Goal: Find specific page/section: Find specific page/section

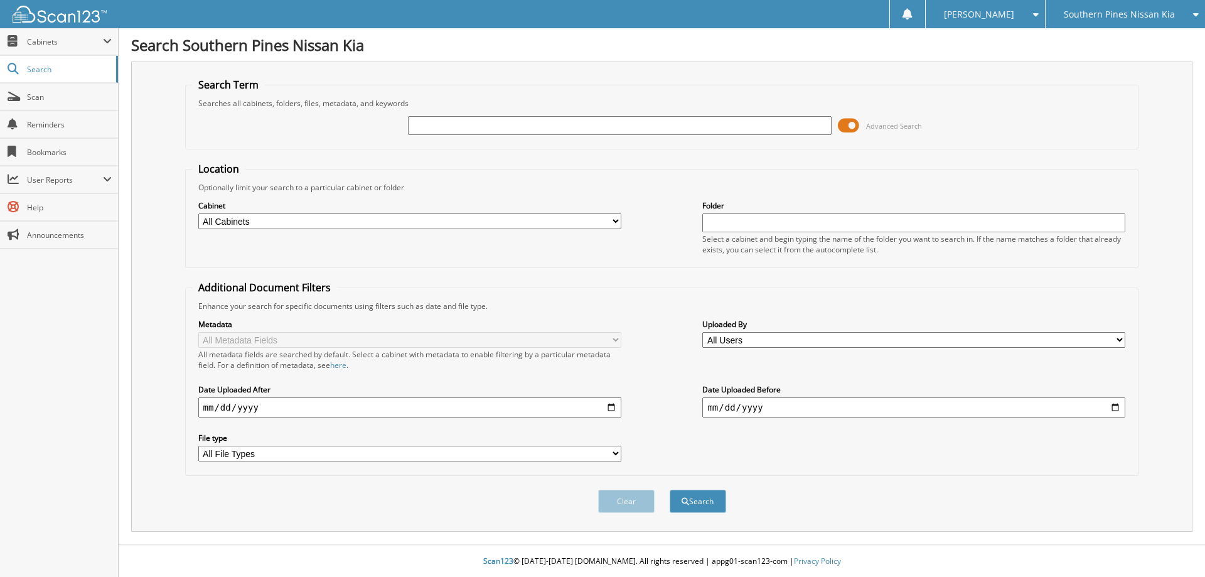
click at [565, 118] on input "text" at bounding box center [619, 125] width 423 height 19
type input "K4362"
click at [669, 489] on button "Search" at bounding box center [697, 500] width 56 height 23
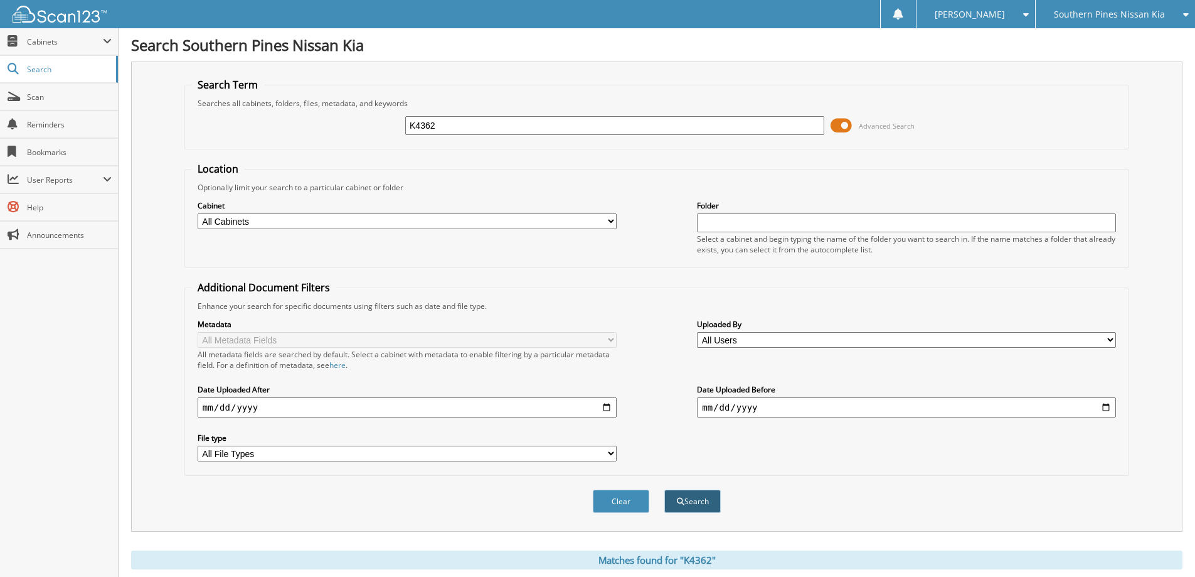
drag, startPoint x: 712, startPoint y: 498, endPoint x: 712, endPoint y: 491, distance: 6.9
click at [712, 491] on button "Search" at bounding box center [692, 500] width 56 height 23
click at [109, 40] on span at bounding box center [107, 41] width 9 height 10
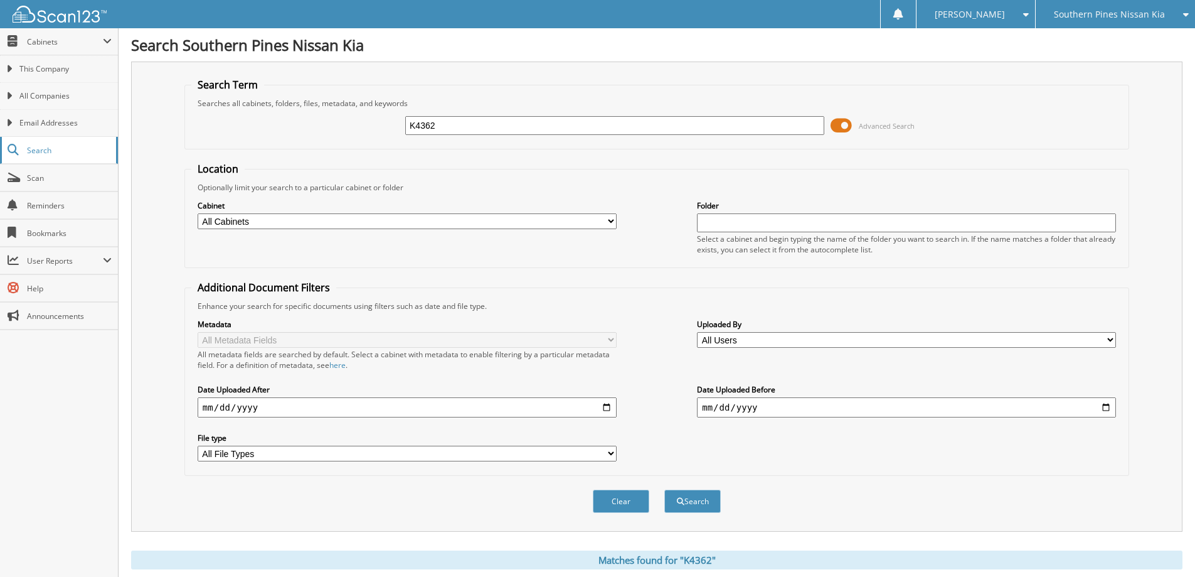
click at [18, 146] on span at bounding box center [14, 149] width 12 height 11
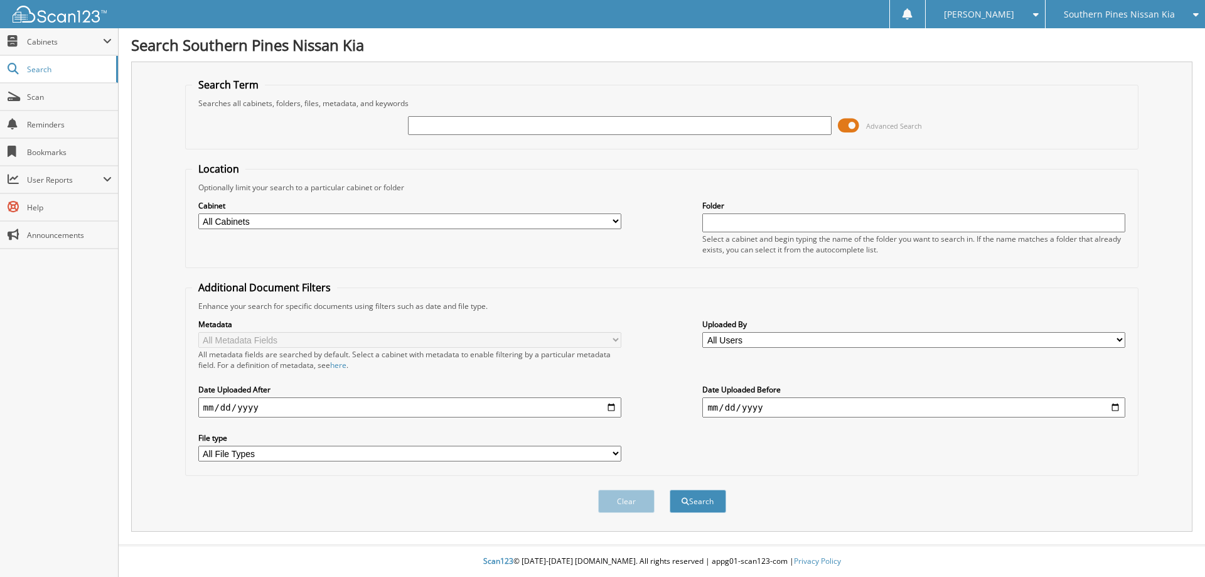
click at [1193, 10] on icon at bounding box center [1192, 14] width 12 height 9
click at [1021, 113] on div "Advanced Search" at bounding box center [662, 126] width 940 height 34
click at [105, 39] on span at bounding box center [107, 41] width 9 height 10
click at [617, 221] on select "All Cabinets CAR DEALS DMV PARTS SERVICE RO Needs Filing" at bounding box center [409, 221] width 423 height 16
click at [198, 213] on select "All Cabinets CAR DEALS DMV PARTS SERVICE RO Needs Filing" at bounding box center [409, 221] width 423 height 16
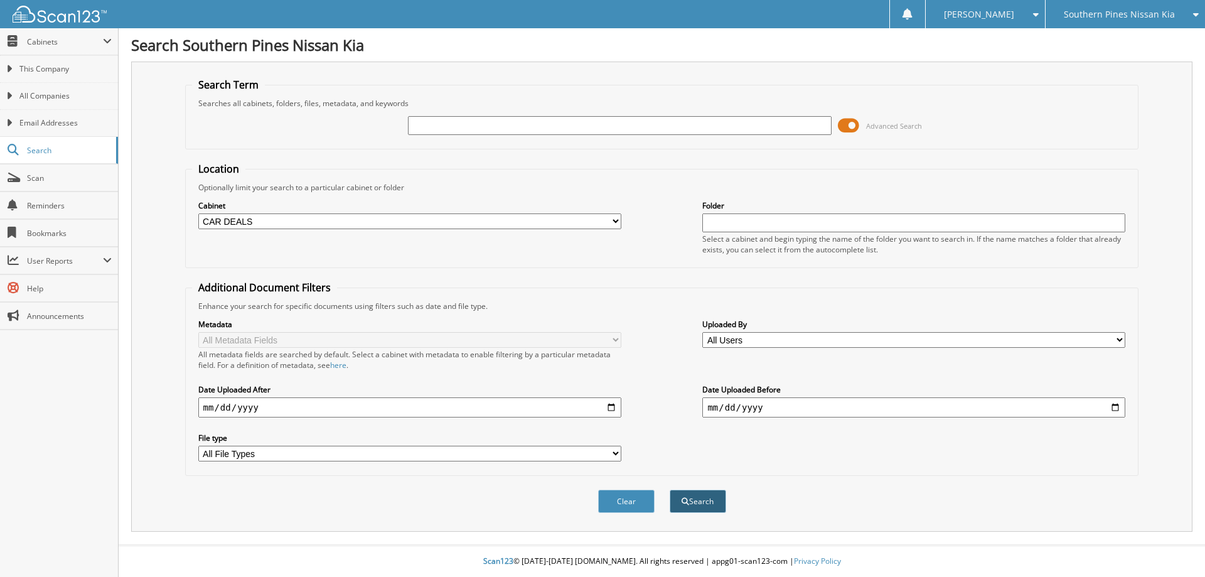
click at [695, 504] on button "Search" at bounding box center [697, 500] width 56 height 23
click at [614, 220] on select "All Cabinets CAR DEALS DMV PARTS SERVICE RO Needs Filing" at bounding box center [409, 221] width 423 height 16
select select "28007"
click at [198, 213] on select "All Cabinets CAR DEALS DMV PARTS SERVICE RO Needs Filing" at bounding box center [409, 221] width 423 height 16
click at [697, 508] on button "Search" at bounding box center [697, 500] width 56 height 23
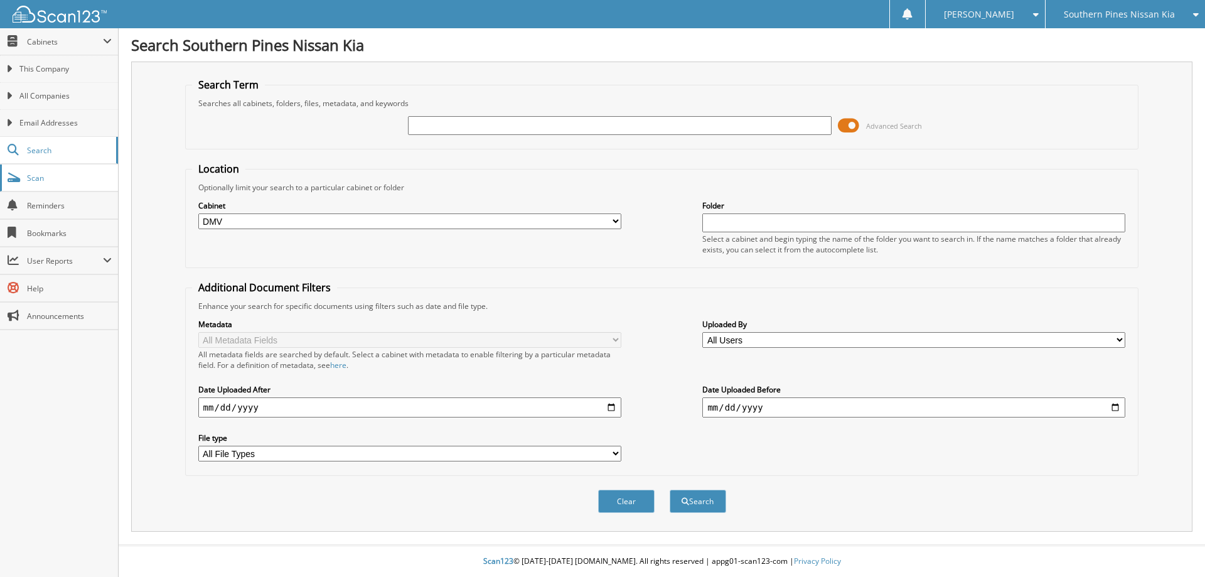
click at [39, 178] on span "Scan" at bounding box center [69, 178] width 85 height 11
